Goal: Task Accomplishment & Management: Complete application form

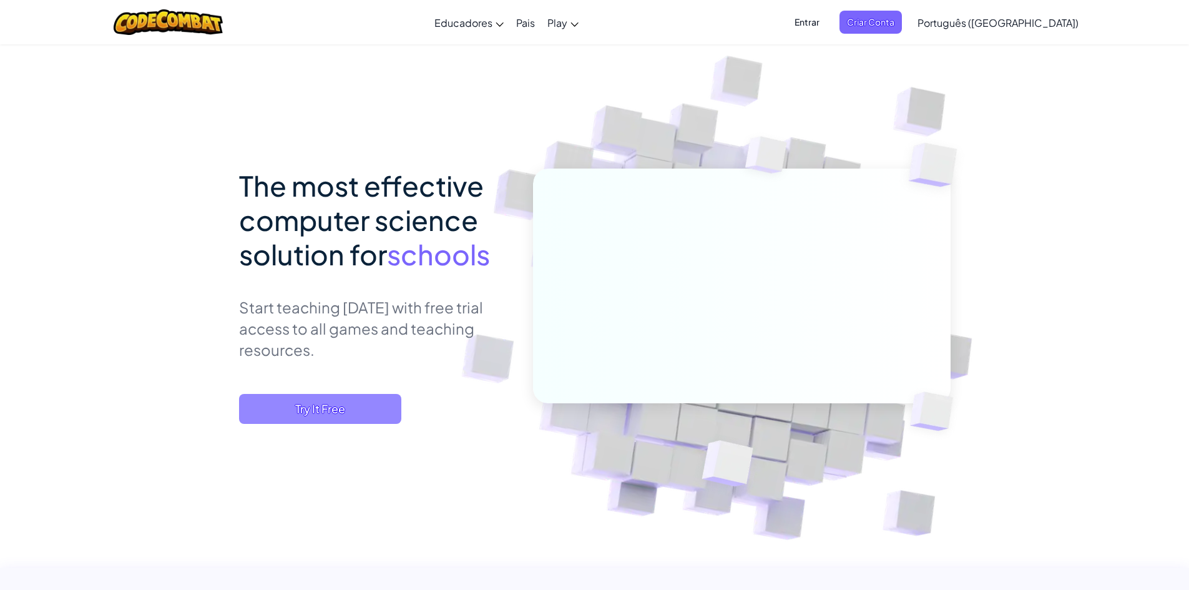
click at [324, 408] on span "Try It Free" at bounding box center [320, 409] width 162 height 30
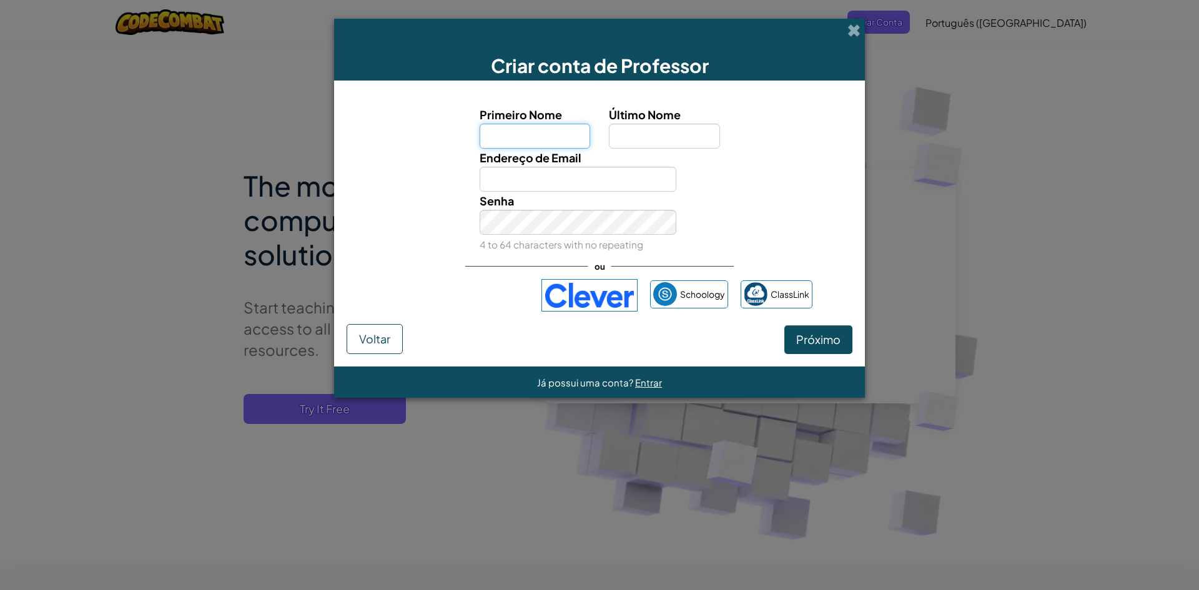
click at [529, 141] on input "Primeiro Nome" at bounding box center [535, 136] width 111 height 25
type input "[PERSON_NAME]"
type input "Melo"
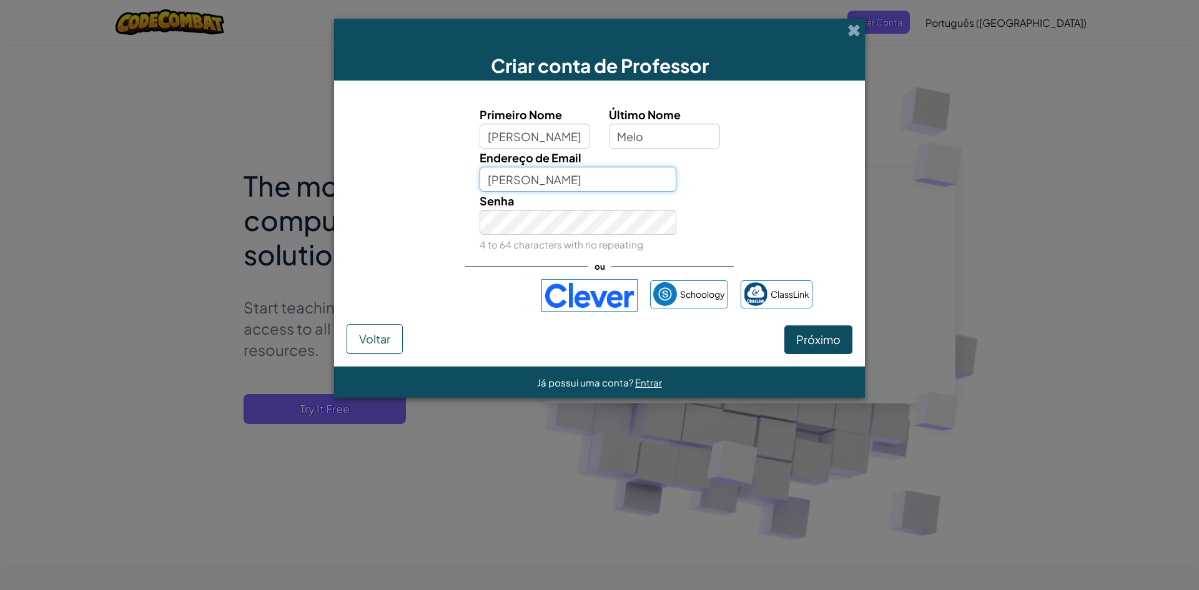
type input "[PERSON_NAME][EMAIL_ADDRESS][PERSON_NAME][DOMAIN_NAME]"
click at [847, 353] on button "Próximo" at bounding box center [818, 339] width 68 height 29
select select "[GEOGRAPHIC_DATA]"
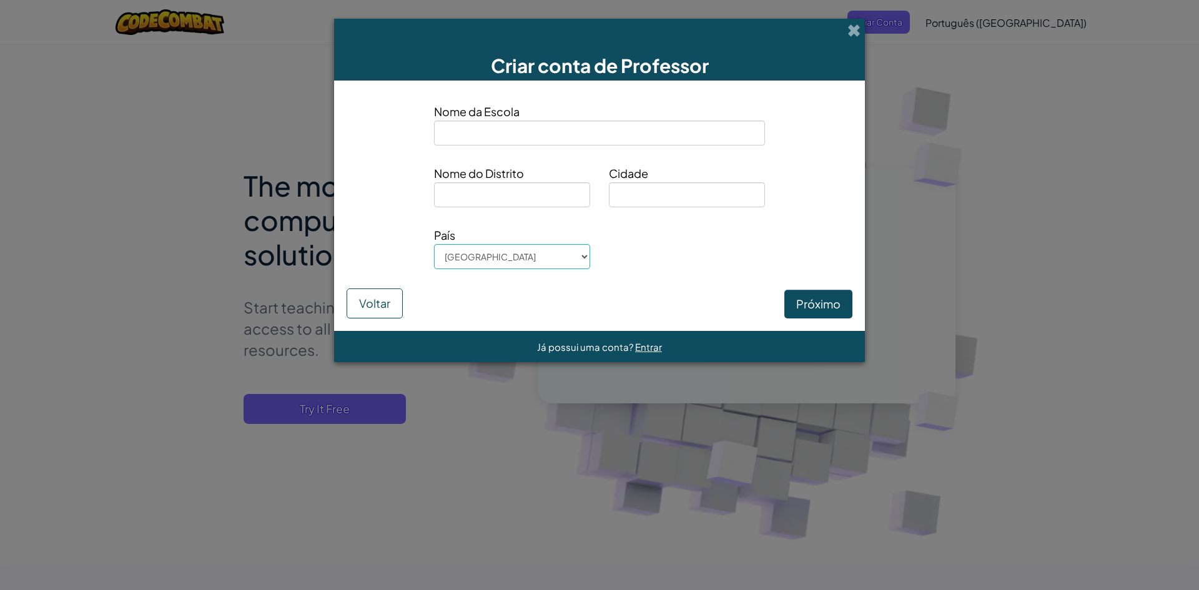
click at [526, 140] on input at bounding box center [599, 133] width 331 height 25
type input "Sesc Marechal [PERSON_NAME]"
type input "M"
type input "E"
type input "[GEOGRAPHIC_DATA]"
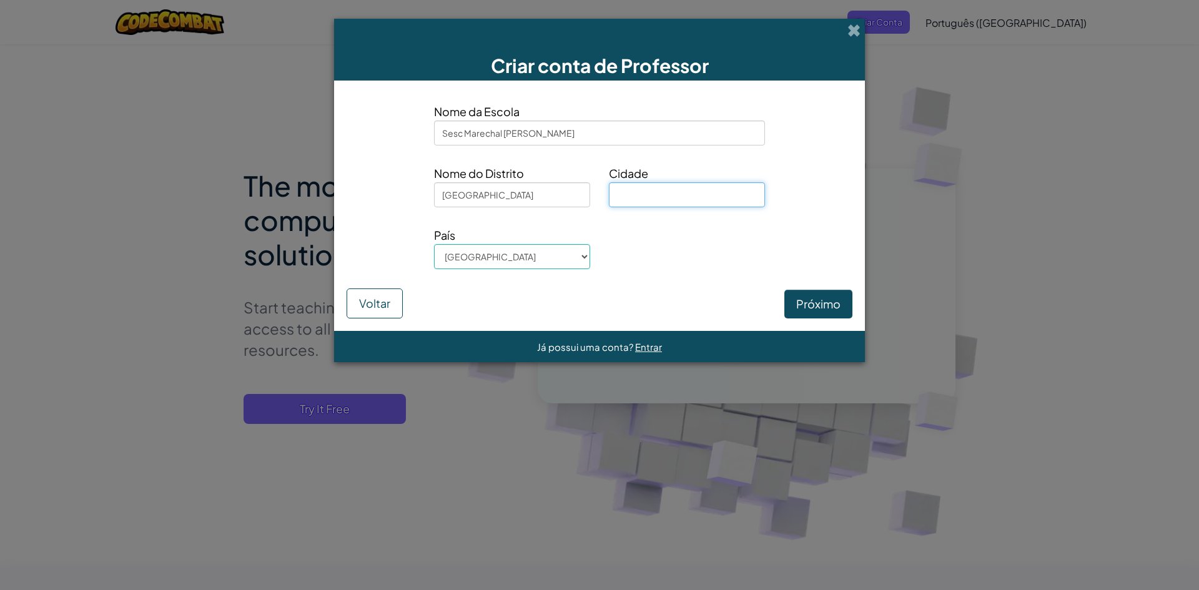
click at [659, 200] on input at bounding box center [687, 194] width 156 height 25
type input "Marechal [PERSON_NAME]"
click at [845, 307] on button "Próximo" at bounding box center [818, 304] width 68 height 29
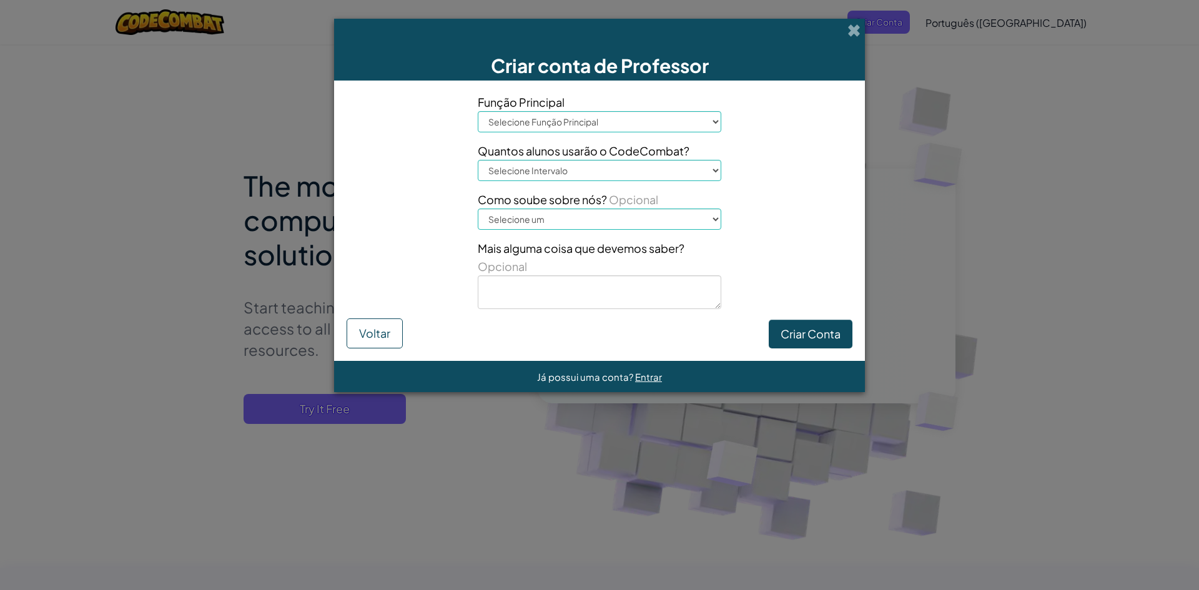
click at [598, 114] on select "Selecione Função Principal Diretor Pais Coordenador de Tecnologia Professor Ori…" at bounding box center [600, 121] width 244 height 21
select select "Advisor"
click at [478, 111] on select "Selecione Função Principal Diretor Pais Coordenador de Tecnologia Professor Ori…" at bounding box center [600, 121] width 244 height 21
click at [556, 177] on select "Selecione Intervalo 1-10 11-50 [PHONE_NUMBER] [PHONE_NUMBER] 1000+" at bounding box center [600, 170] width 244 height 21
select select "11-50"
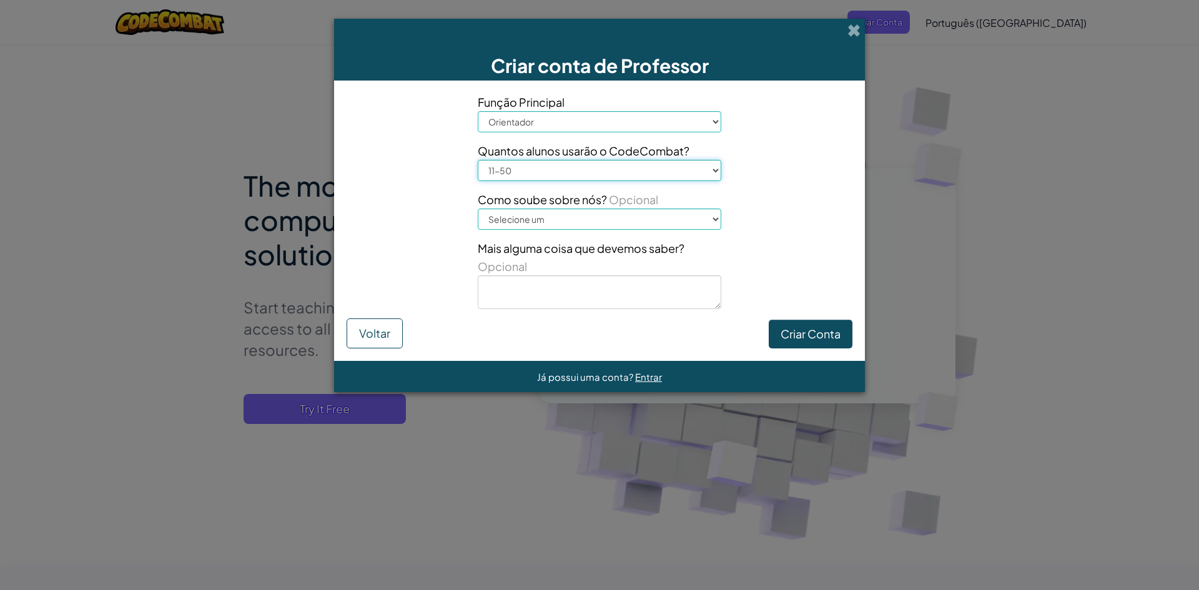
click at [478, 160] on select "Selecione Intervalo 1-10 11-50 [PHONE_NUMBER] [PHONE_NUMBER] 1000+" at bounding box center [600, 170] width 244 height 21
click at [526, 219] on select "Selecione um Conference (e.g. ISTE) [DOMAIN_NAME][URL] of Code Um professor Um …" at bounding box center [600, 219] width 244 height 21
select select "Other"
click at [478, 209] on select "Selecione um Conference (e.g. ISTE) [DOMAIN_NAME][URL] of Code Um professor Um …" at bounding box center [600, 219] width 244 height 21
click at [798, 337] on button "Criar Conta" at bounding box center [811, 334] width 84 height 29
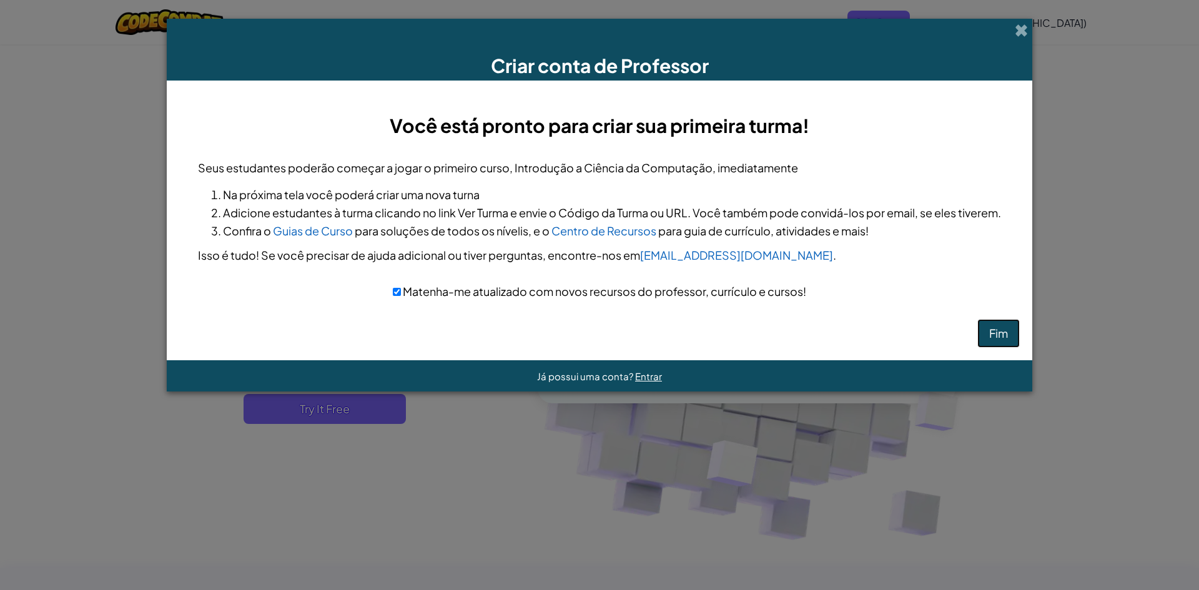
click at [1018, 340] on button "Fim" at bounding box center [998, 333] width 42 height 29
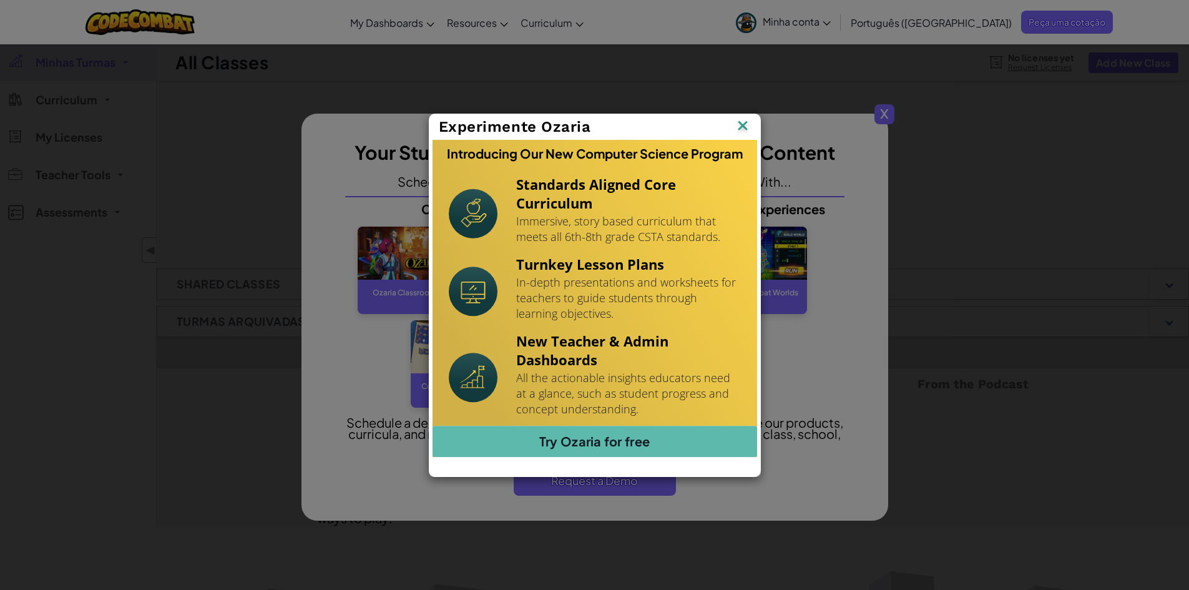
click at [751, 127] on div "Experimente Ozaria" at bounding box center [595, 127] width 331 height 26
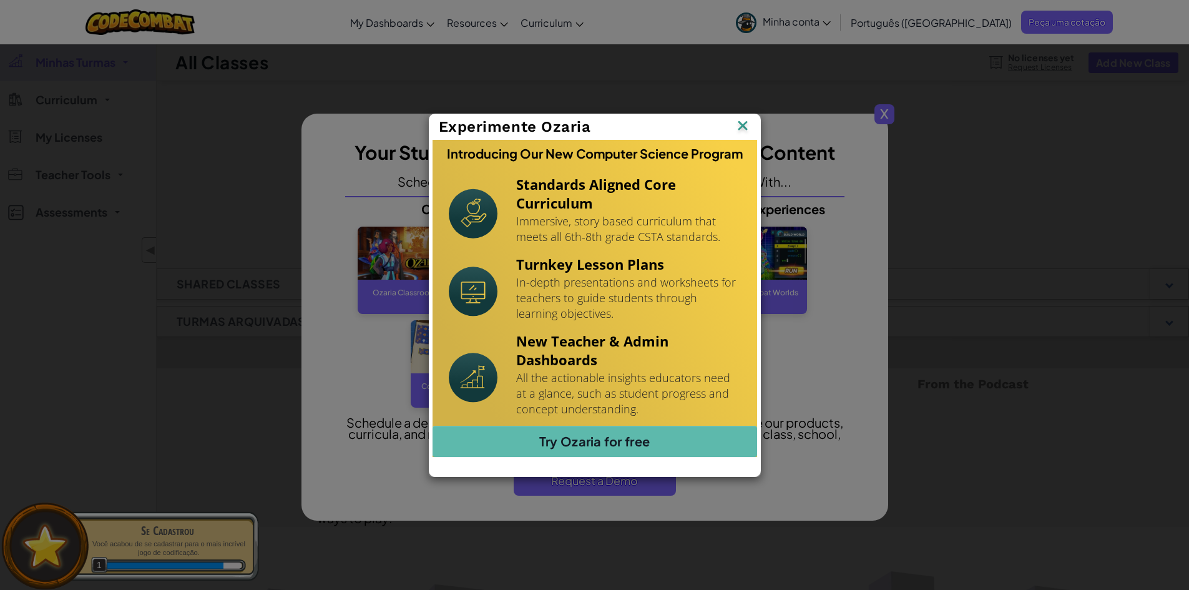
click at [749, 126] on img at bounding box center [743, 126] width 16 height 19
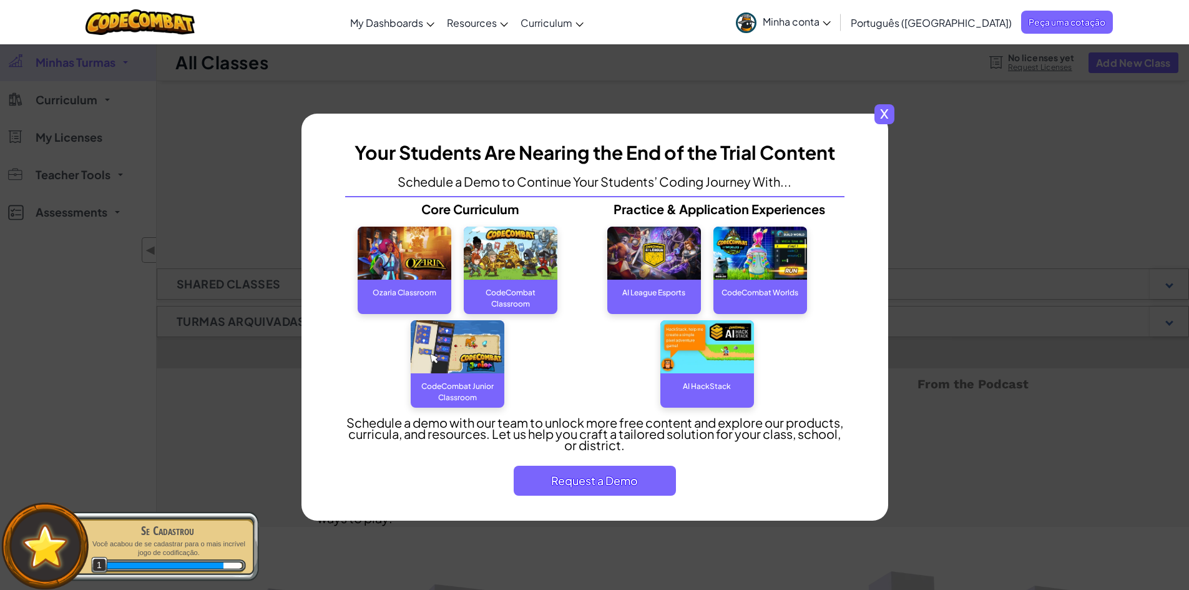
click at [885, 112] on span "x" at bounding box center [885, 114] width 20 height 20
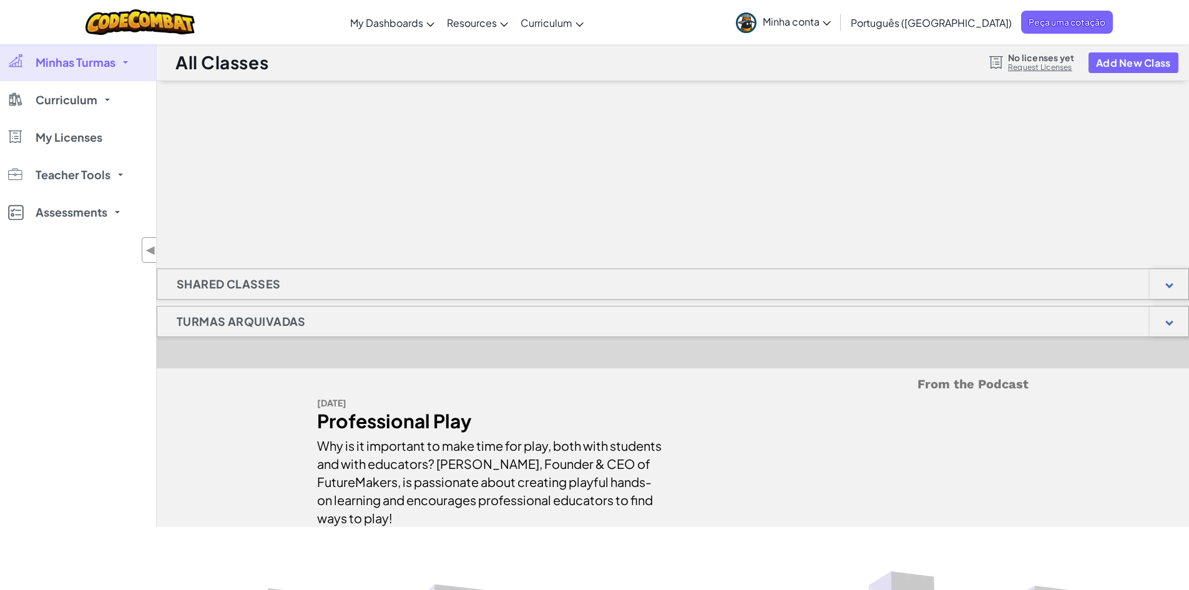
click at [231, 283] on h1 "Shared Classes" at bounding box center [228, 283] width 143 height 31
click at [239, 324] on h1 "Turmas Arquivadas" at bounding box center [241, 321] width 168 height 31
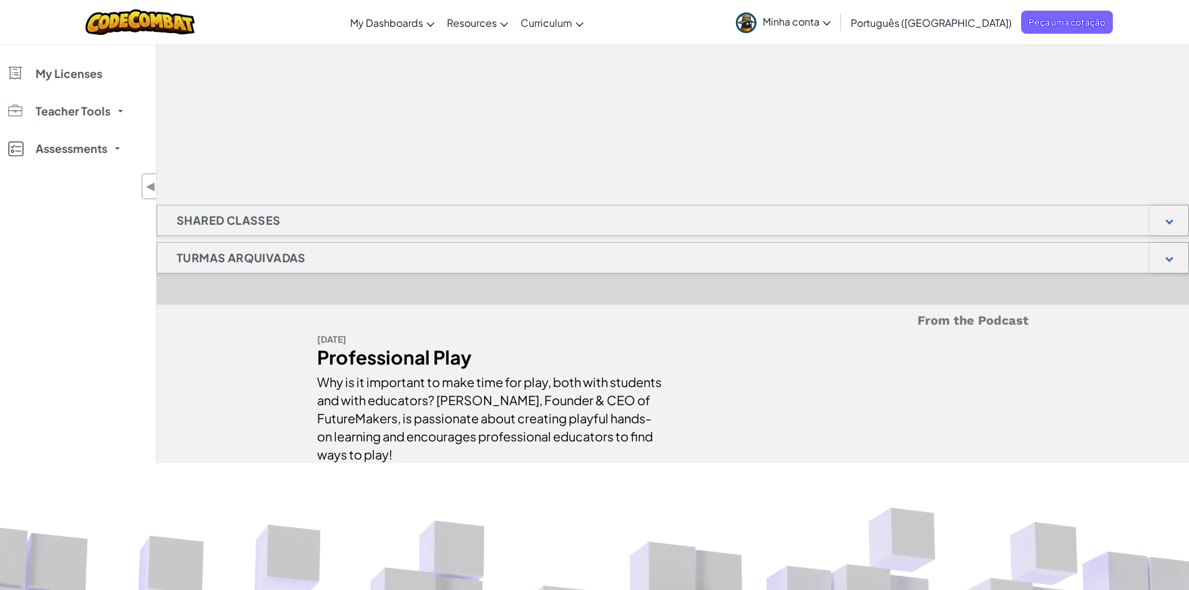
scroll to position [125, 0]
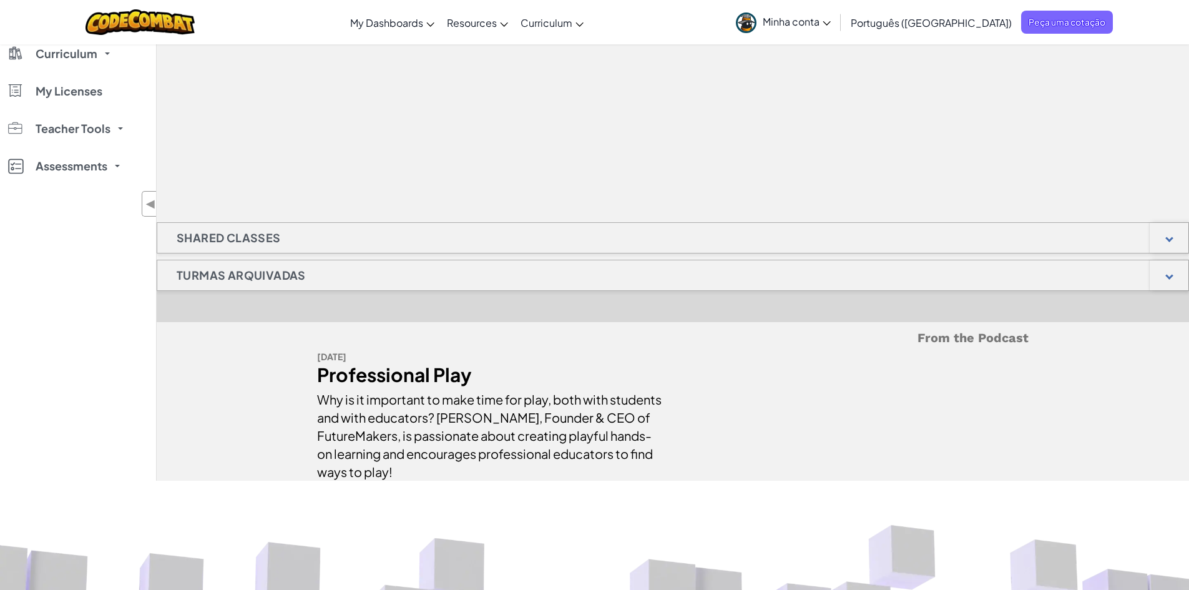
scroll to position [0, 0]
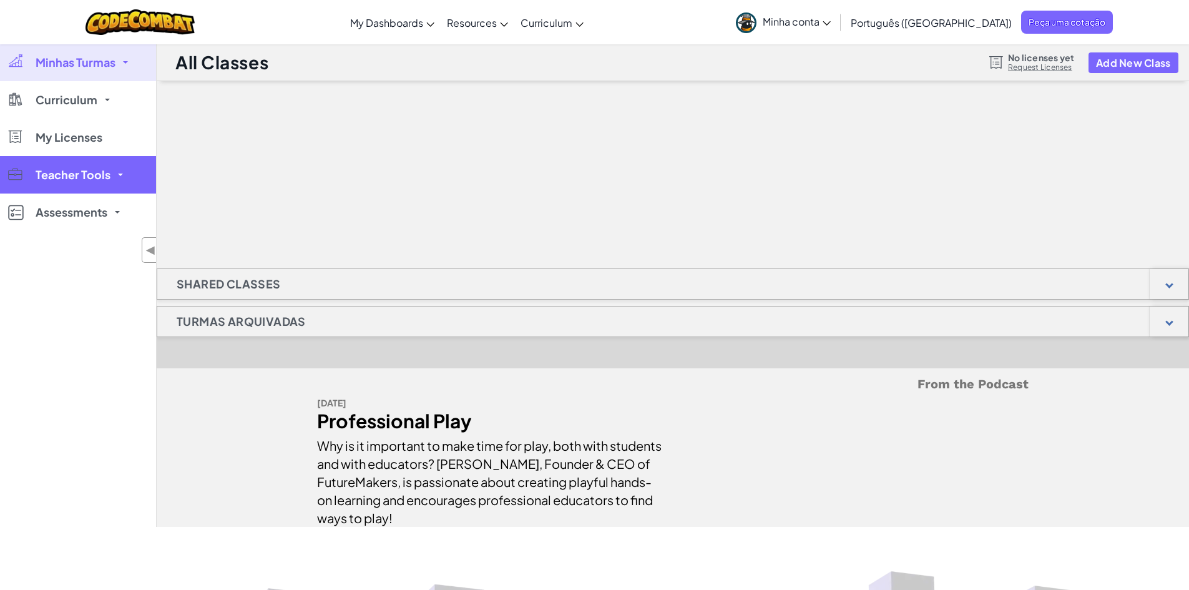
click at [87, 174] on span "Teacher Tools" at bounding box center [73, 174] width 75 height 11
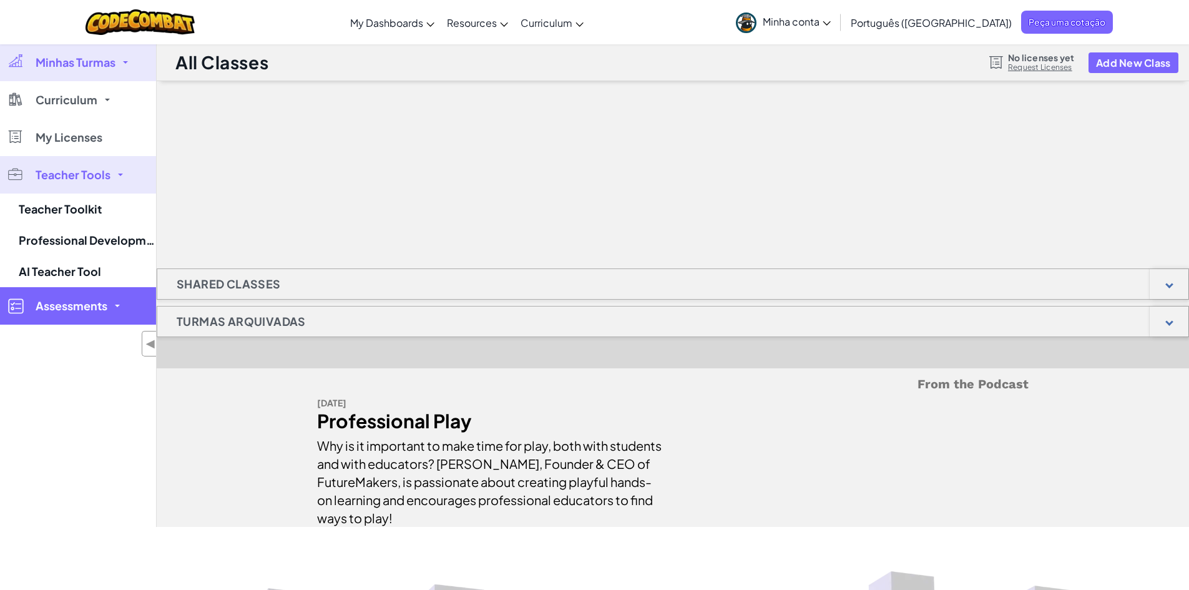
click at [82, 295] on link "Assessments" at bounding box center [78, 305] width 156 height 37
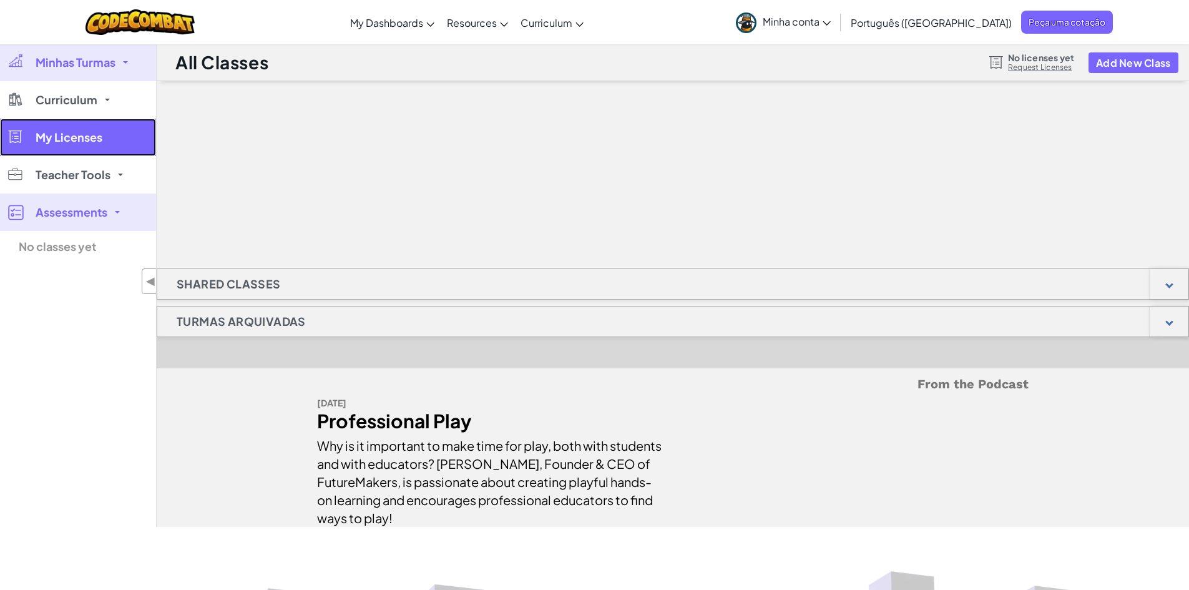
click at [67, 151] on link "My Licenses" at bounding box center [78, 137] width 156 height 37
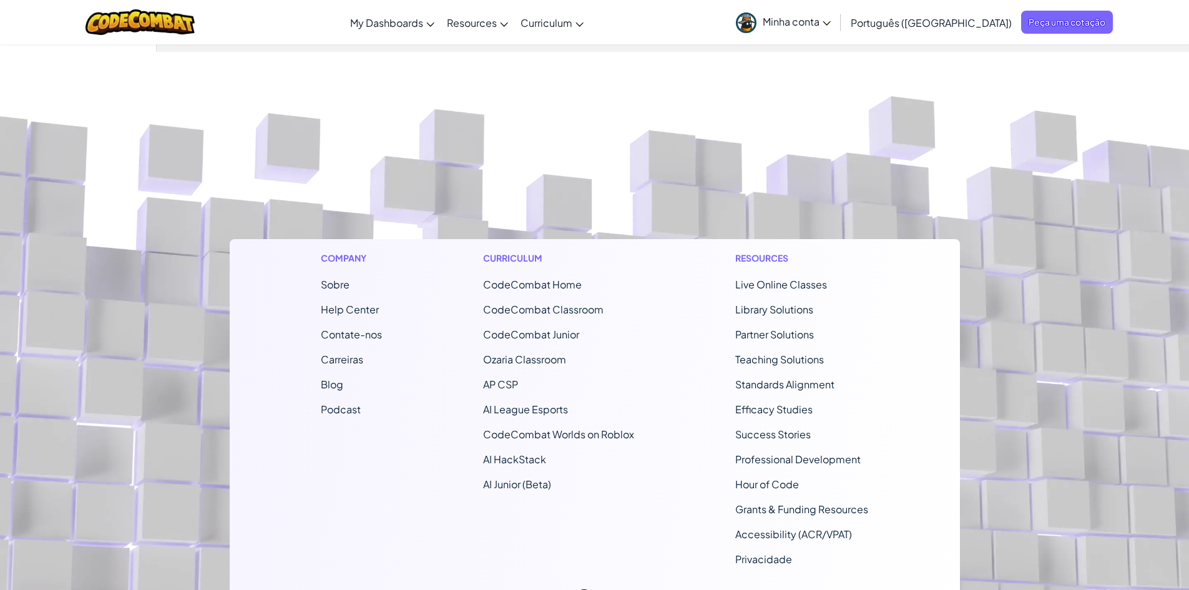
scroll to position [1058, 0]
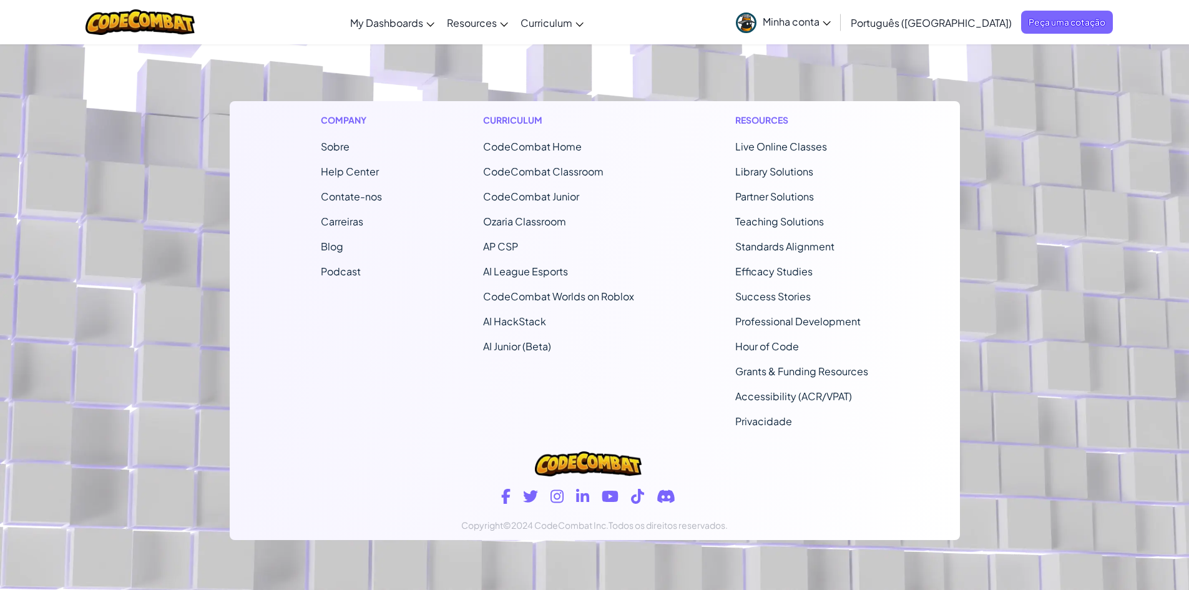
click at [506, 150] on span "CodeCombat Home" at bounding box center [532, 146] width 99 height 13
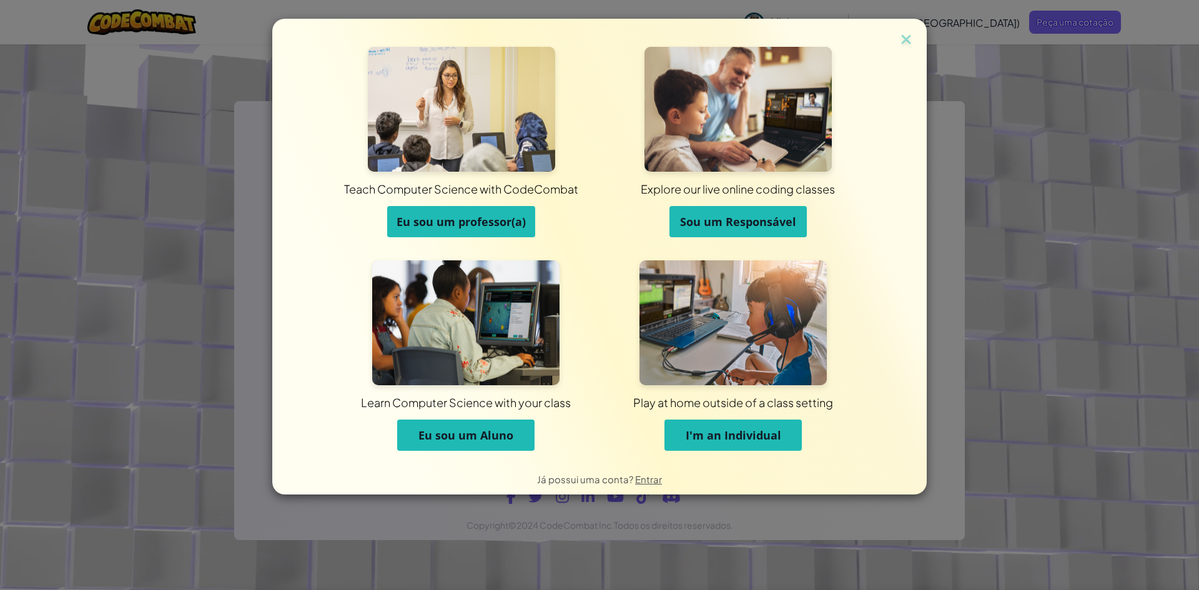
click at [468, 219] on span "Eu sou um professor(a)" at bounding box center [460, 221] width 129 height 15
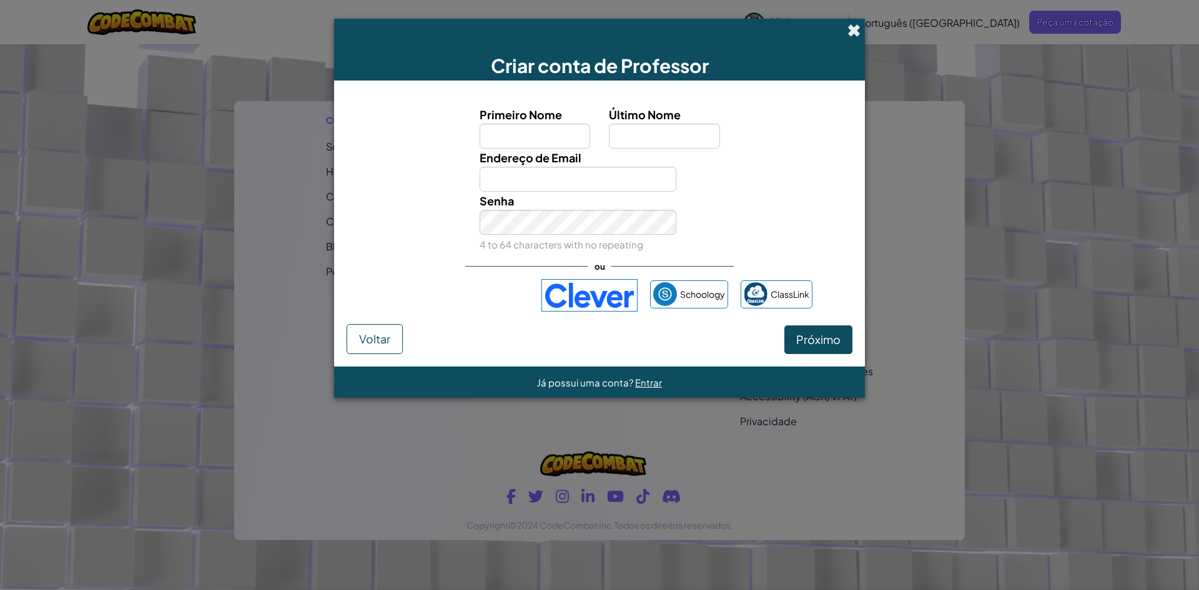
click at [847, 29] on span at bounding box center [853, 30] width 13 height 13
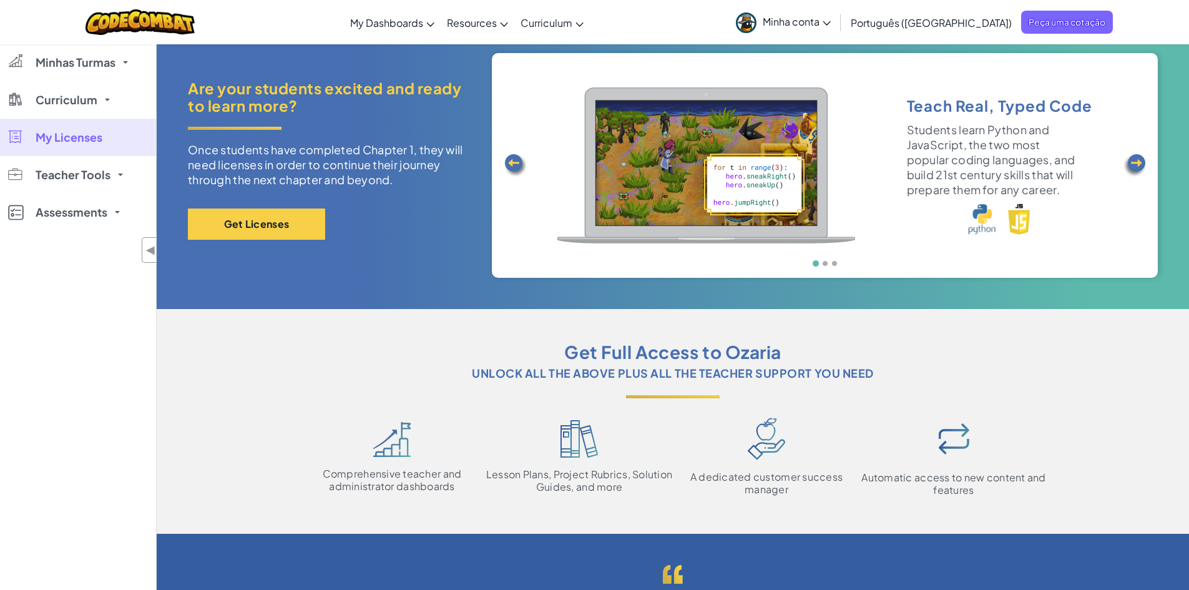
scroll to position [0, 0]
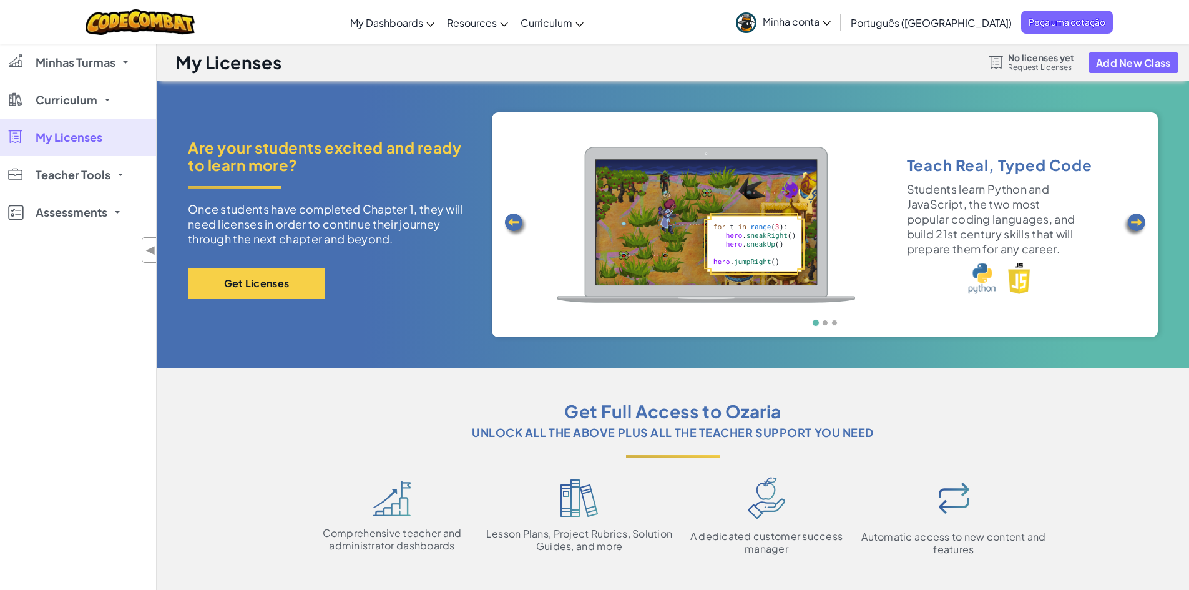
click at [245, 55] on h1 "My Licenses" at bounding box center [228, 63] width 106 height 24
